Goal: Task Accomplishment & Management: Use online tool/utility

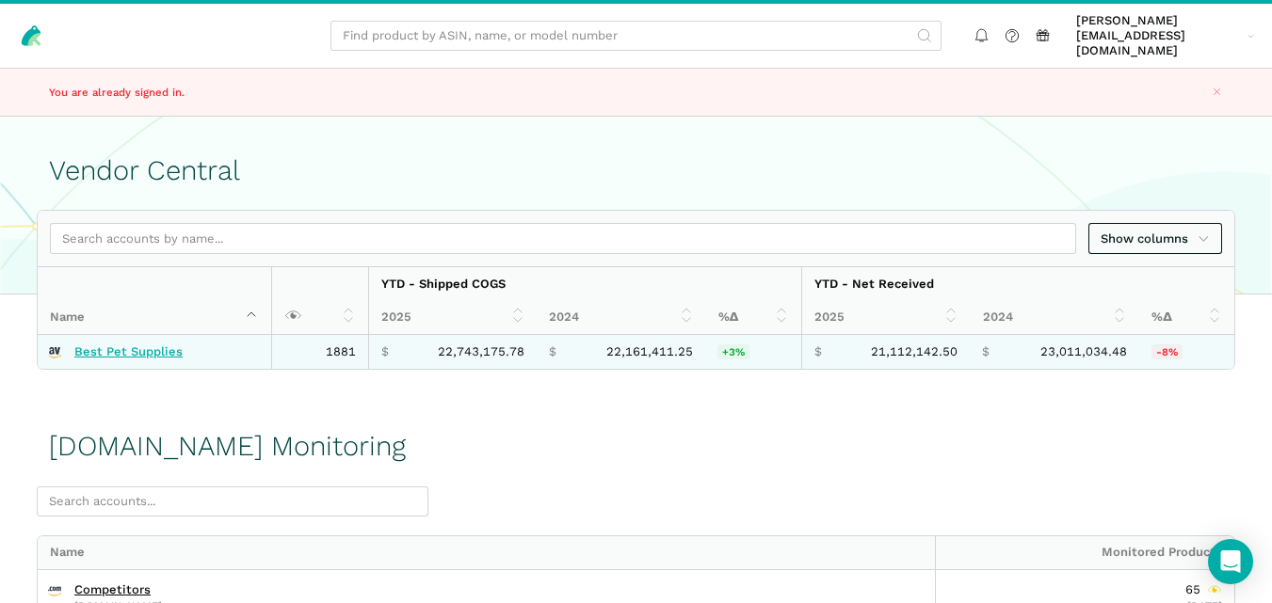
click at [145, 345] on link "Best Pet Supplies" at bounding box center [128, 352] width 108 height 15
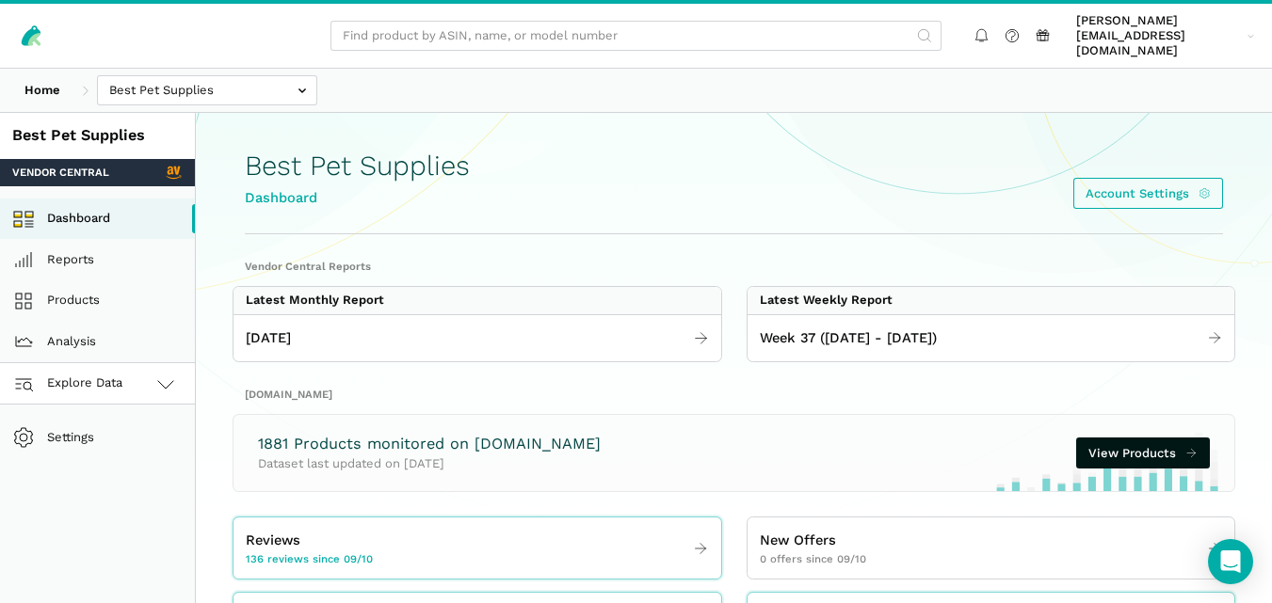
click at [144, 364] on link "Explore Data" at bounding box center [97, 383] width 195 height 41
click at [120, 447] on link "[DOMAIN_NAME]" at bounding box center [97, 466] width 195 height 41
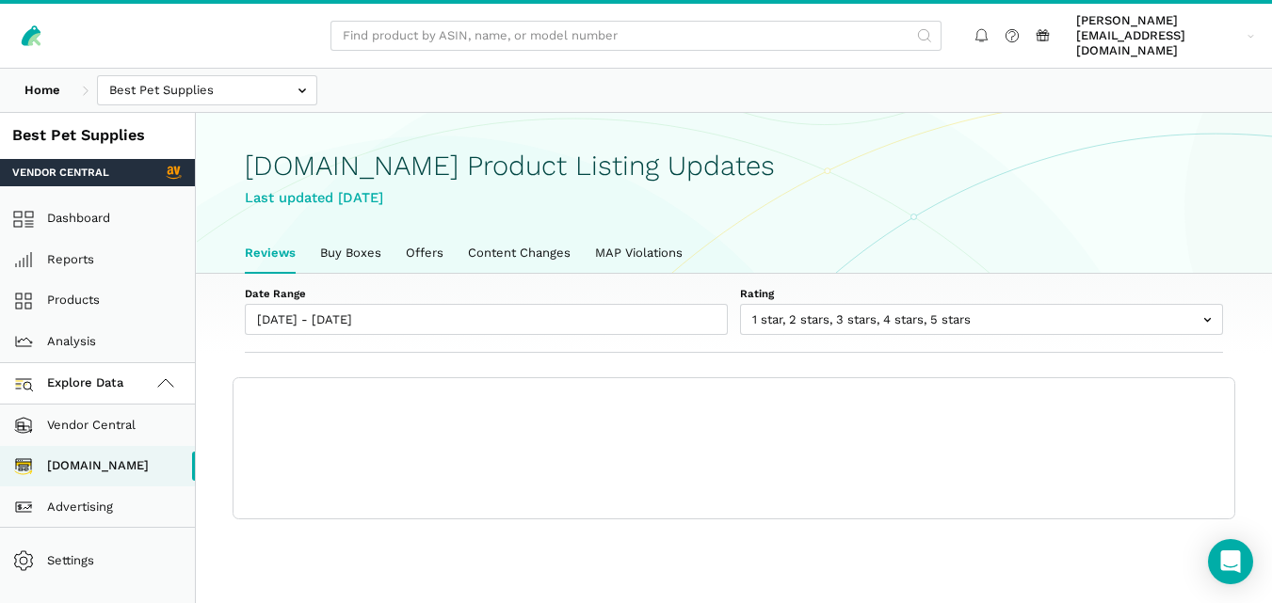
scroll to position [7, 0]
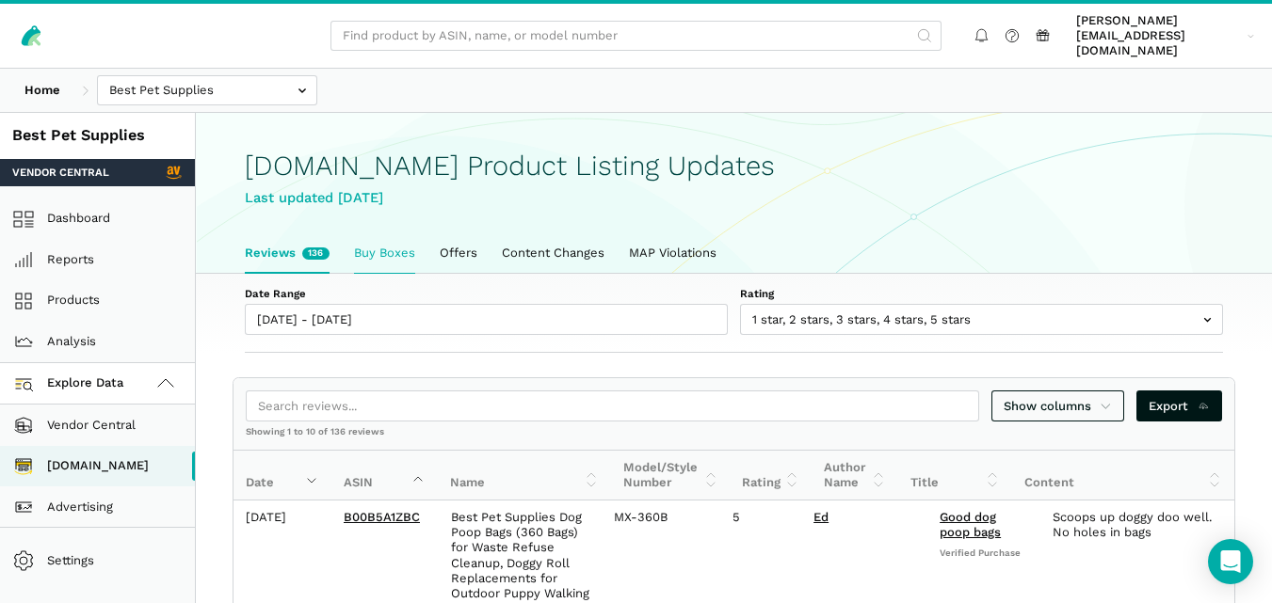
click at [394, 233] on link "Buy Boxes" at bounding box center [385, 253] width 86 height 40
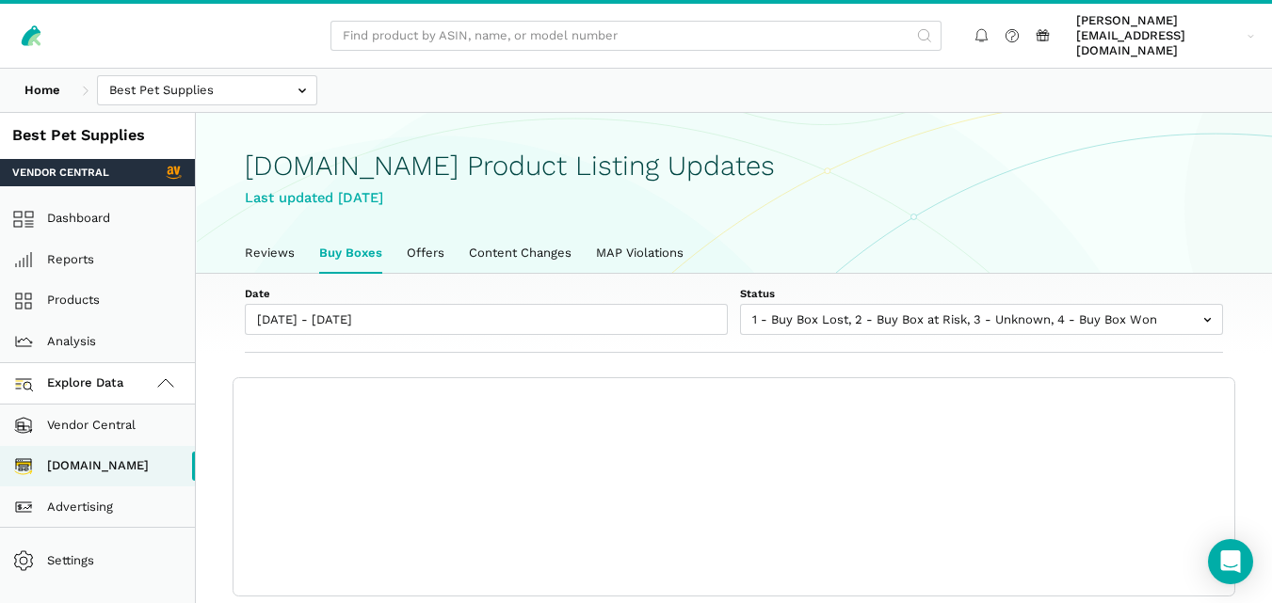
scroll to position [7, 0]
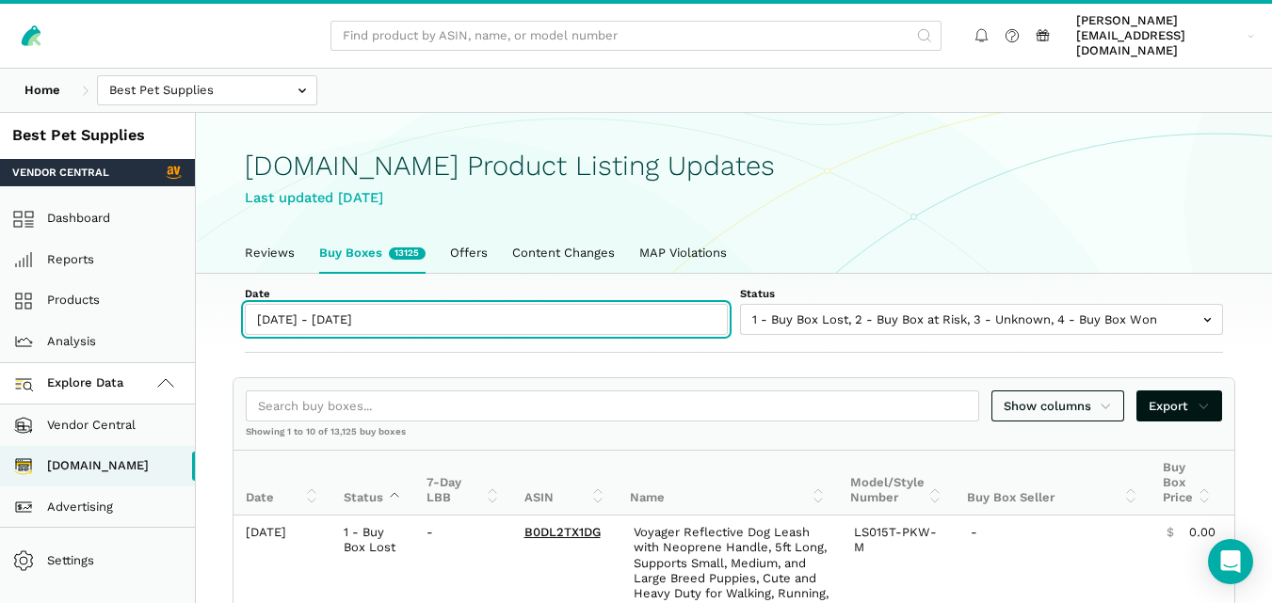
type input "09/10/2025"
type input "09/16/2025"
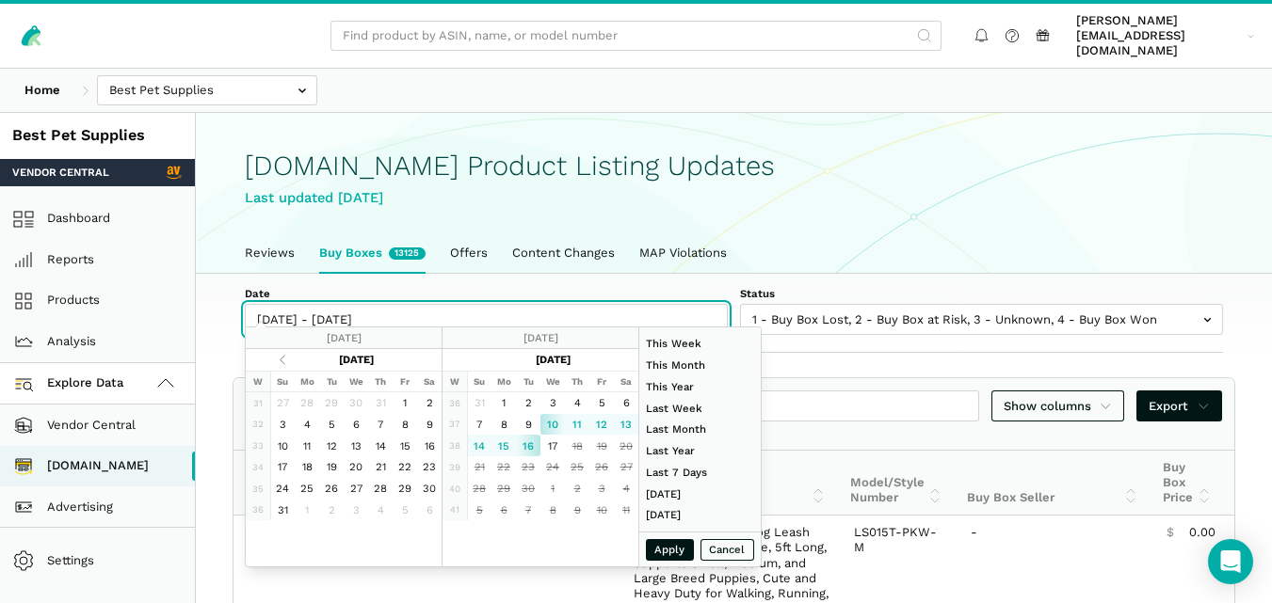
click at [367, 307] on input "09/10/2025 - 09/16/2025" at bounding box center [486, 319] width 483 height 31
type input "09/16/2025"
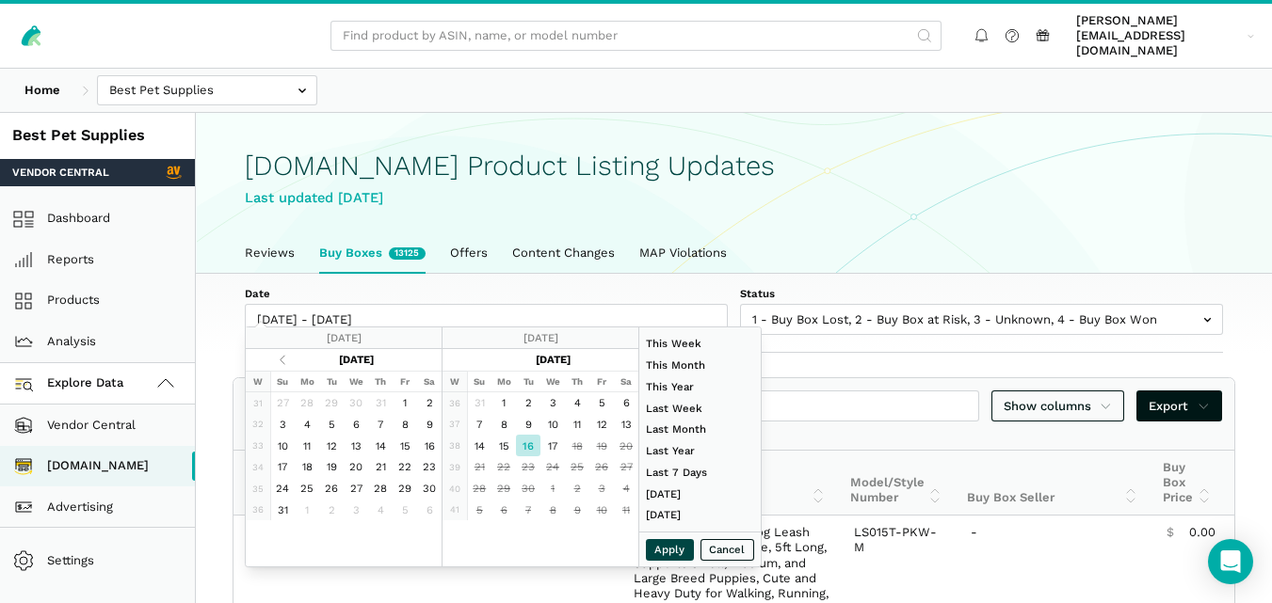
click at [673, 547] on button "Apply" at bounding box center [670, 550] width 49 height 22
type input "09/16/2025 - 09/16/2025"
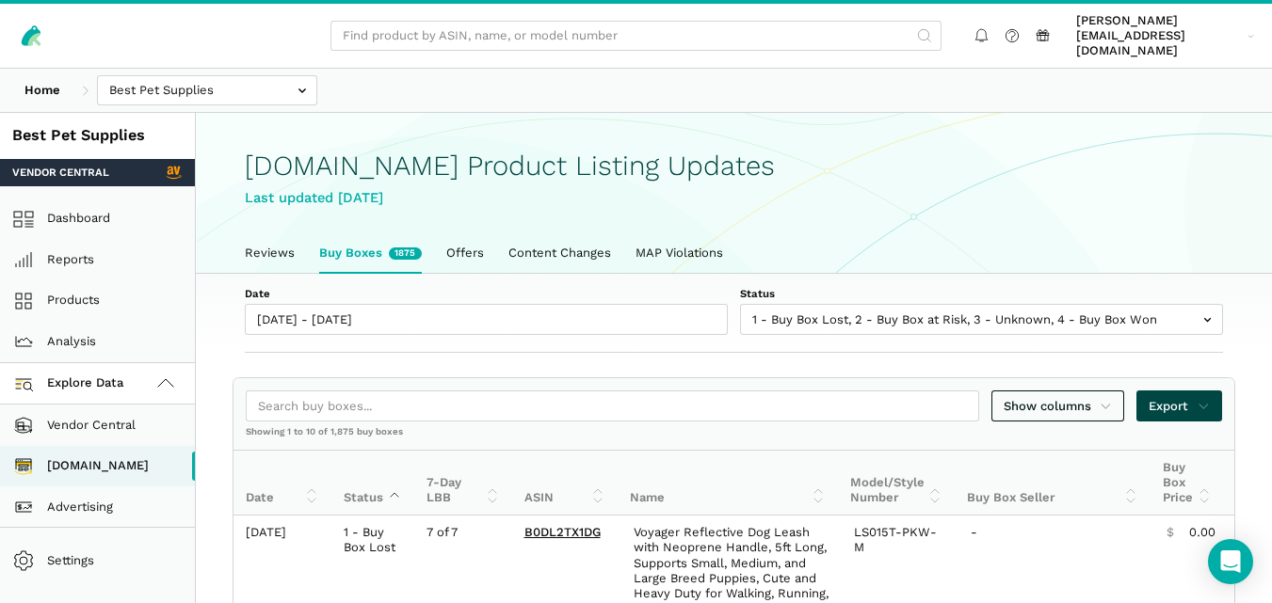
click at [1192, 397] on span "Export" at bounding box center [1179, 406] width 61 height 19
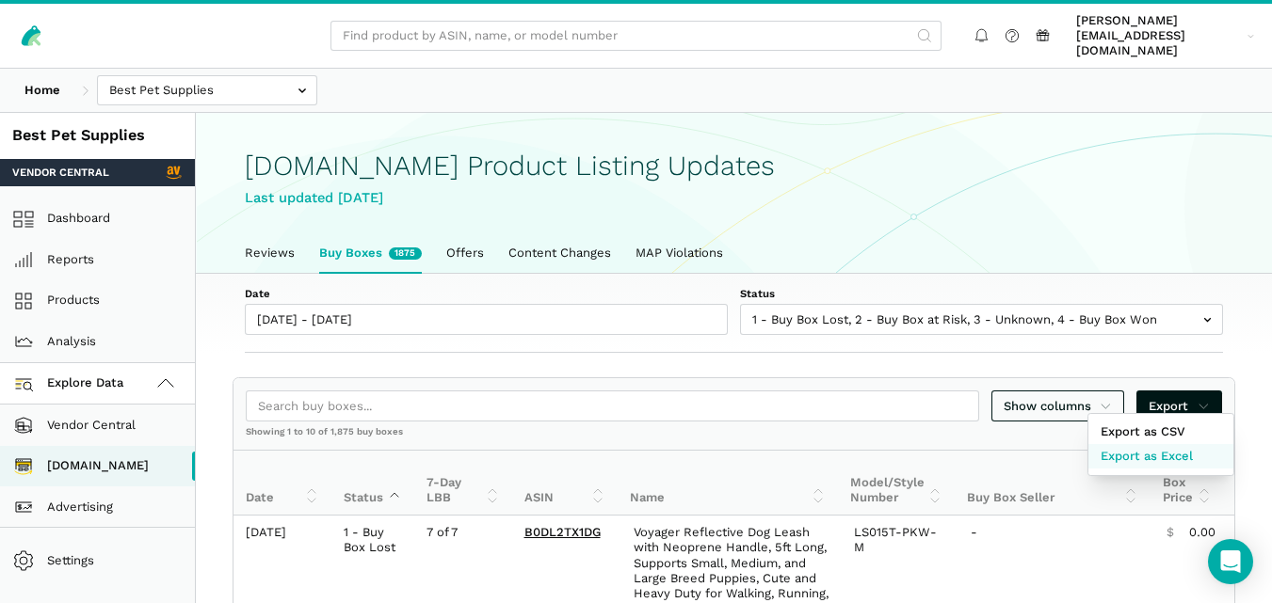
click at [1168, 447] on span "Export as Excel" at bounding box center [1147, 456] width 92 height 19
